Goal: Task Accomplishment & Management: Use online tool/utility

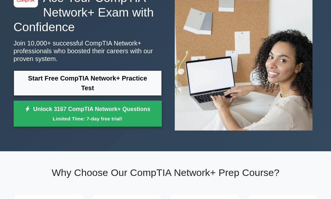
scroll to position [65, 0]
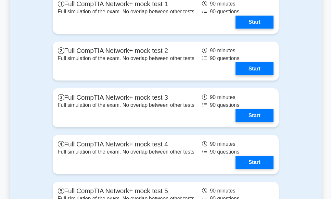
scroll to position [1479, 0]
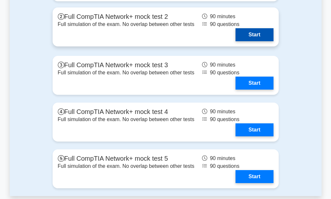
click at [236, 36] on link "Start" at bounding box center [255, 34] width 38 height 13
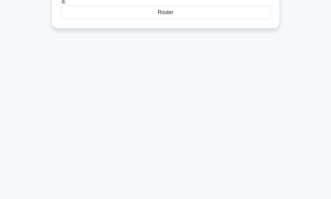
scroll to position [152, 0]
